Goal: Complete application form

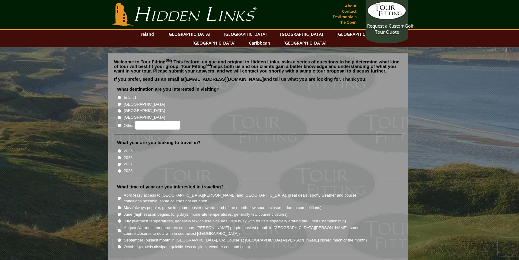
click at [119, 96] on input "Ireland" at bounding box center [119, 98] width 4 height 4
radio input "true"
click at [119, 102] on input "[GEOGRAPHIC_DATA]" at bounding box center [119, 104] width 4 height 4
radio input "true"
click at [119, 162] on input "2027" at bounding box center [119, 164] width 4 height 4
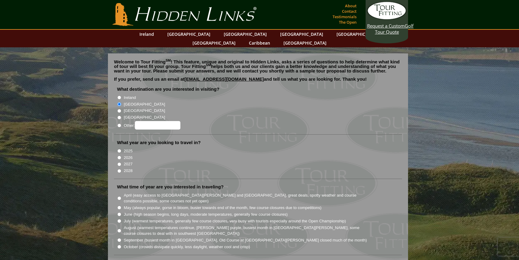
radio input "true"
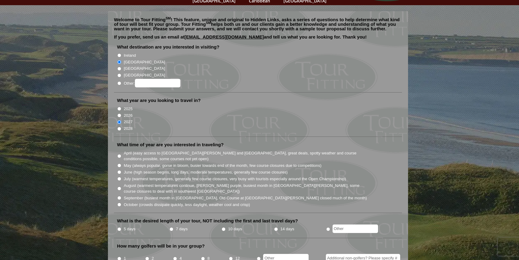
scroll to position [65, 0]
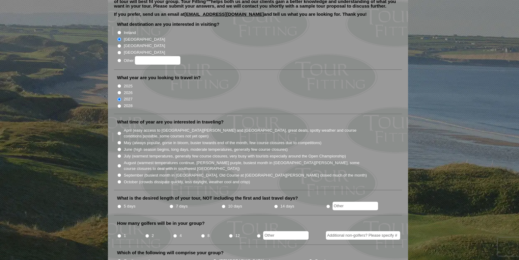
click at [119, 141] on input "May (always popular, gorse in bloom, busier towards end of the month, few cours…" at bounding box center [119, 143] width 4 height 4
radio input "true"
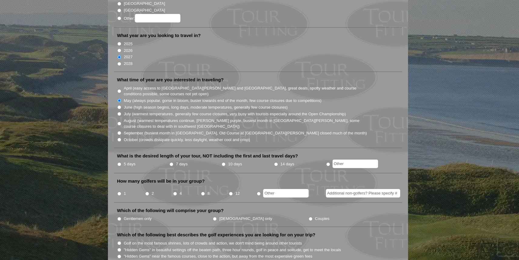
scroll to position [108, 0]
click at [171, 162] on input "7 days" at bounding box center [171, 164] width 4 height 4
radio input "true"
click at [176, 191] on input "4" at bounding box center [175, 193] width 4 height 4
radio input "true"
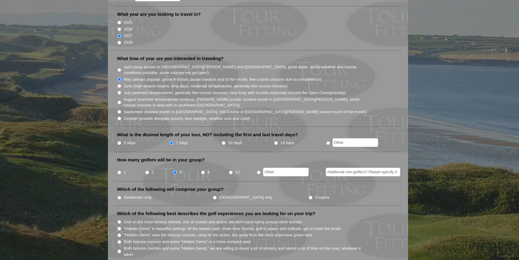
scroll to position [140, 0]
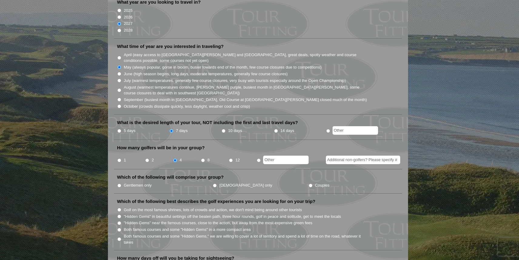
click at [309, 183] on input "Couples" at bounding box center [311, 185] width 4 height 4
radio input "true"
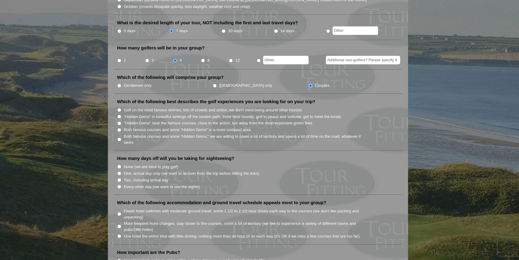
scroll to position [243, 0]
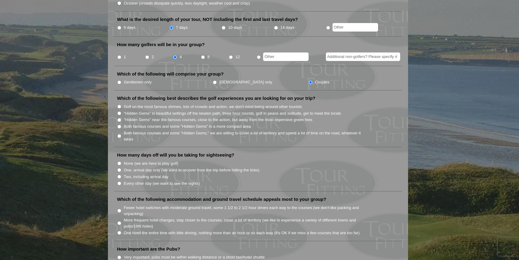
click at [120, 125] on input "Both famous courses and some "Hidden Gems" in a more compact area" at bounding box center [119, 127] width 4 height 4
radio input "true"
click at [119, 134] on input "Both famous courses and some "Hidden Gems," we are willing to cover a lot of te…" at bounding box center [119, 136] width 4 height 4
radio input "true"
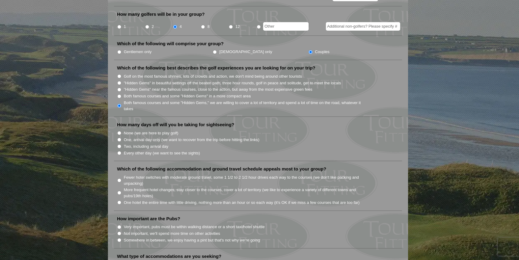
scroll to position [274, 0]
click at [119, 144] on input "Two, including arrival day" at bounding box center [119, 146] width 4 height 4
radio input "true"
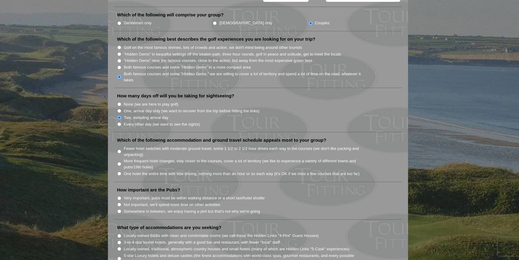
scroll to position [310, 0]
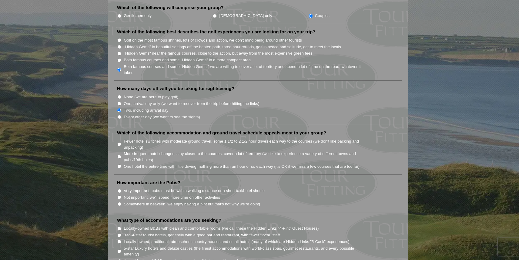
click at [119, 115] on input "Every other day (we want to see the sights)" at bounding box center [119, 117] width 4 height 4
radio input "true"
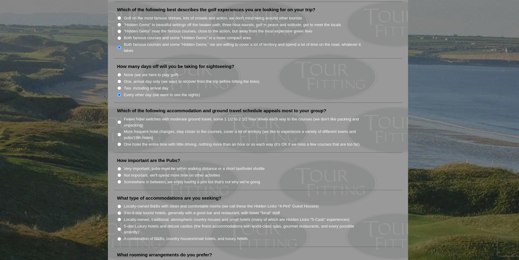
scroll to position [333, 0]
click at [120, 119] on input "Fewer hotel switches with moderate ground travel, some 1 1/2 to 2 1/2 hour driv…" at bounding box center [119, 121] width 4 height 4
radio input "true"
click at [119, 141] on input "One hotel the entire time with little driving, nothing more than an hour or so …" at bounding box center [119, 143] width 4 height 4
radio input "true"
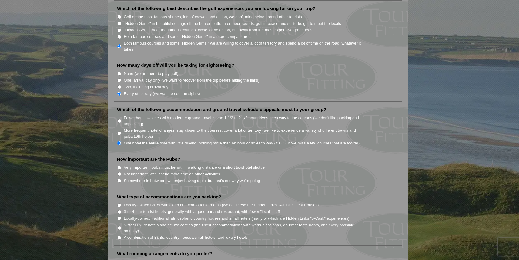
click at [120, 119] on input "Fewer hotel switches with moderate ground travel, some 1 1/2 to 2 1/2 hour driv…" at bounding box center [119, 121] width 4 height 4
radio input "true"
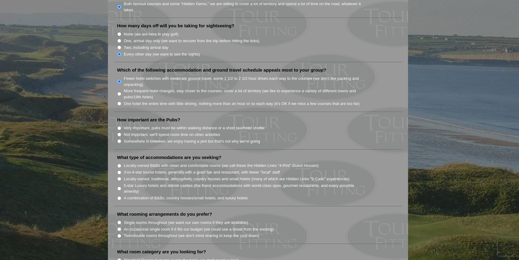
scroll to position [375, 0]
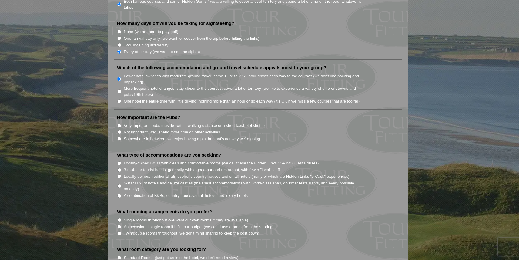
click at [118, 124] on input "Very important, pubs must be within walking distance or a short taxi/hotel shut…" at bounding box center [119, 126] width 4 height 4
radio input "true"
click at [119, 137] on input "Somewhere in between, we enjoy having a pint but that's not why we're going" at bounding box center [119, 139] width 4 height 4
radio input "true"
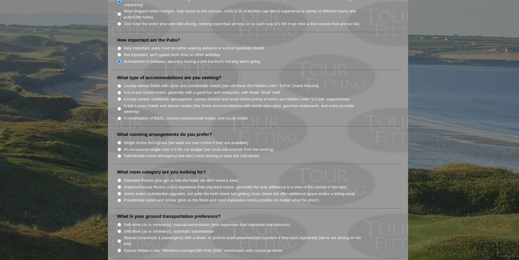
scroll to position [454, 0]
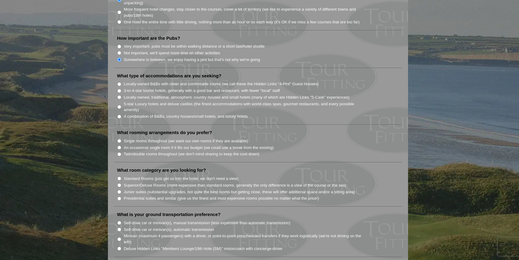
click at [119, 139] on input "Single rooms throughout (we want our own rooms if they are available)" at bounding box center [119, 141] width 4 height 4
radio input "true"
click at [120, 183] on input "Superior/Deluxe Rooms (more expensive than standard rooms, generally the only d…" at bounding box center [119, 185] width 4 height 4
radio input "true"
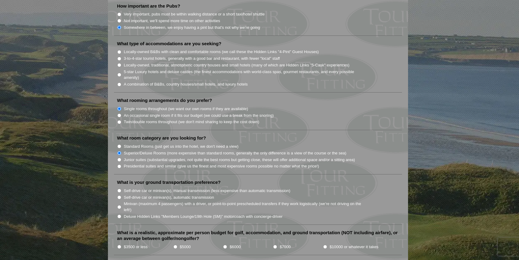
scroll to position [498, 0]
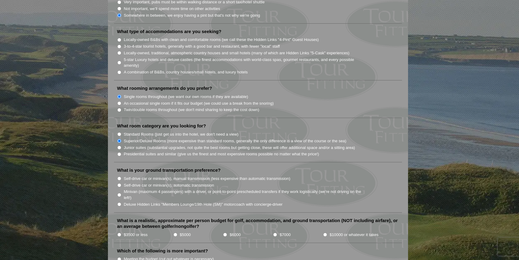
click at [119, 202] on input "Deluxe Hidden Links "Members Lounge/19th Hole (SM)" motorcoach with concierge-d…" at bounding box center [119, 204] width 4 height 4
radio input "true"
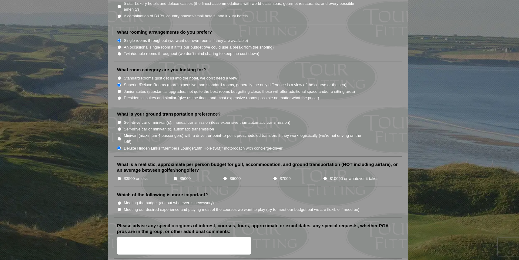
scroll to position [557, 0]
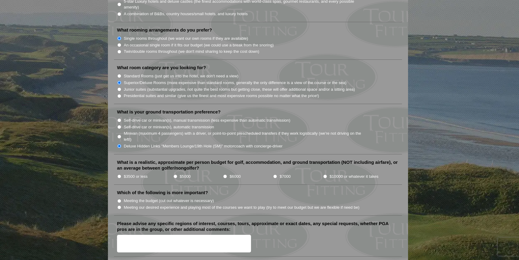
click at [119, 174] on input "$3500 or less" at bounding box center [119, 176] width 4 height 4
radio input "true"
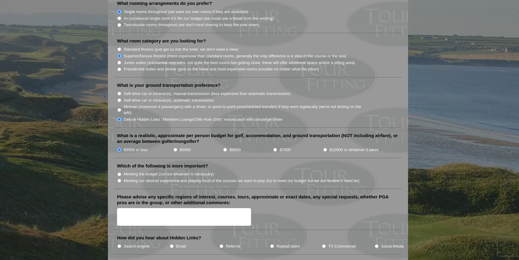
scroll to position [589, 0]
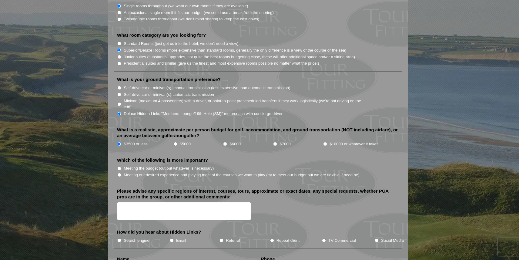
click at [119, 166] on input "Meeting the budget (cut out whatever is necessary)" at bounding box center [119, 168] width 4 height 4
radio input "true"
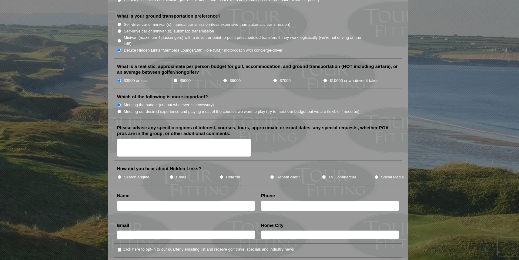
scroll to position [653, 0]
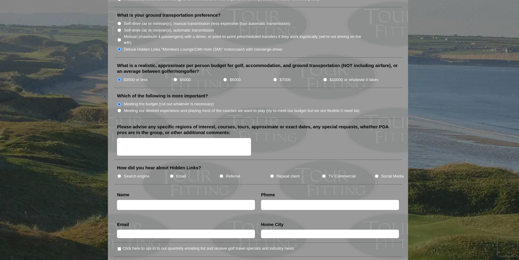
click at [129, 173] on label "Search engine" at bounding box center [137, 176] width 26 height 6
click at [121, 174] on input "Search engine" at bounding box center [119, 176] width 4 height 4
radio input "true"
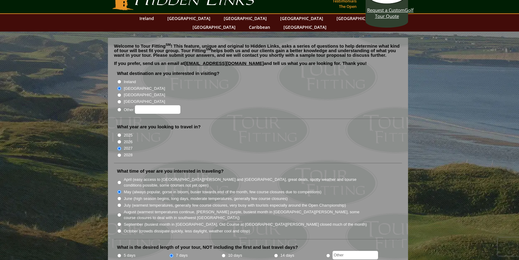
scroll to position [0, 0]
